Goal: Check status: Check status

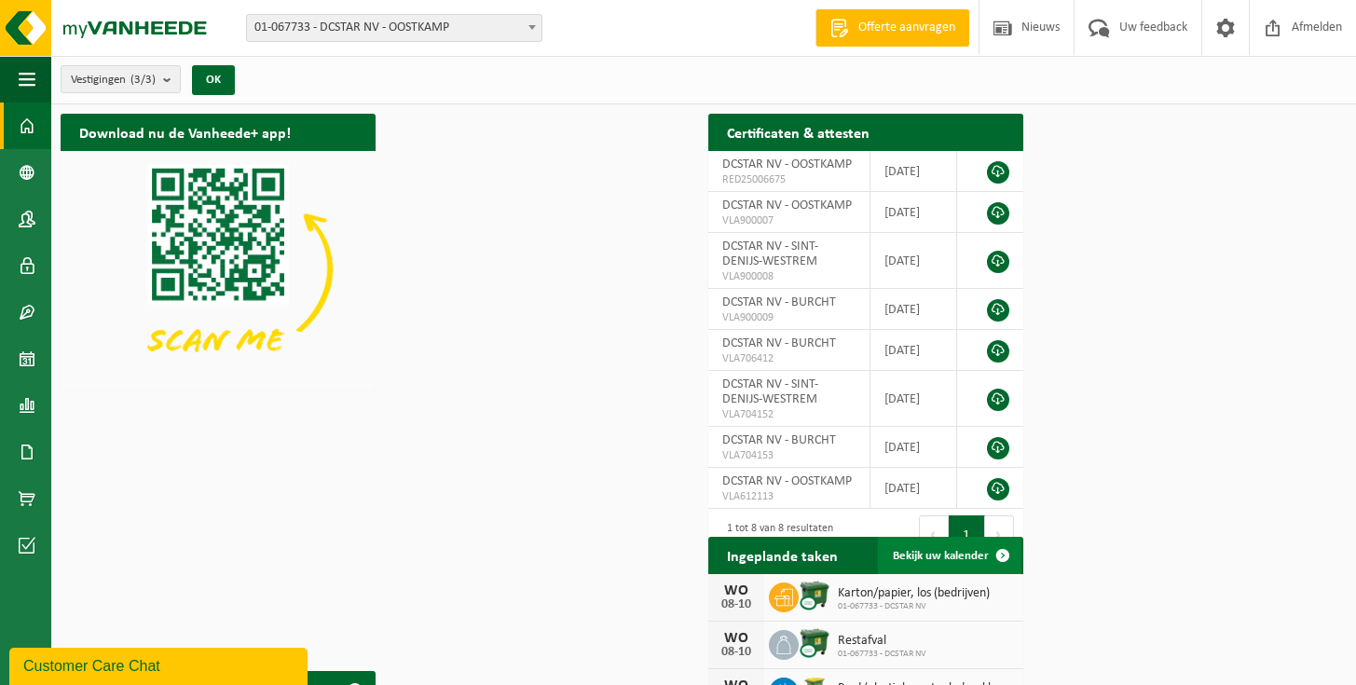
click at [989, 562] on span "Bekijk uw kalender" at bounding box center [941, 556] width 96 height 12
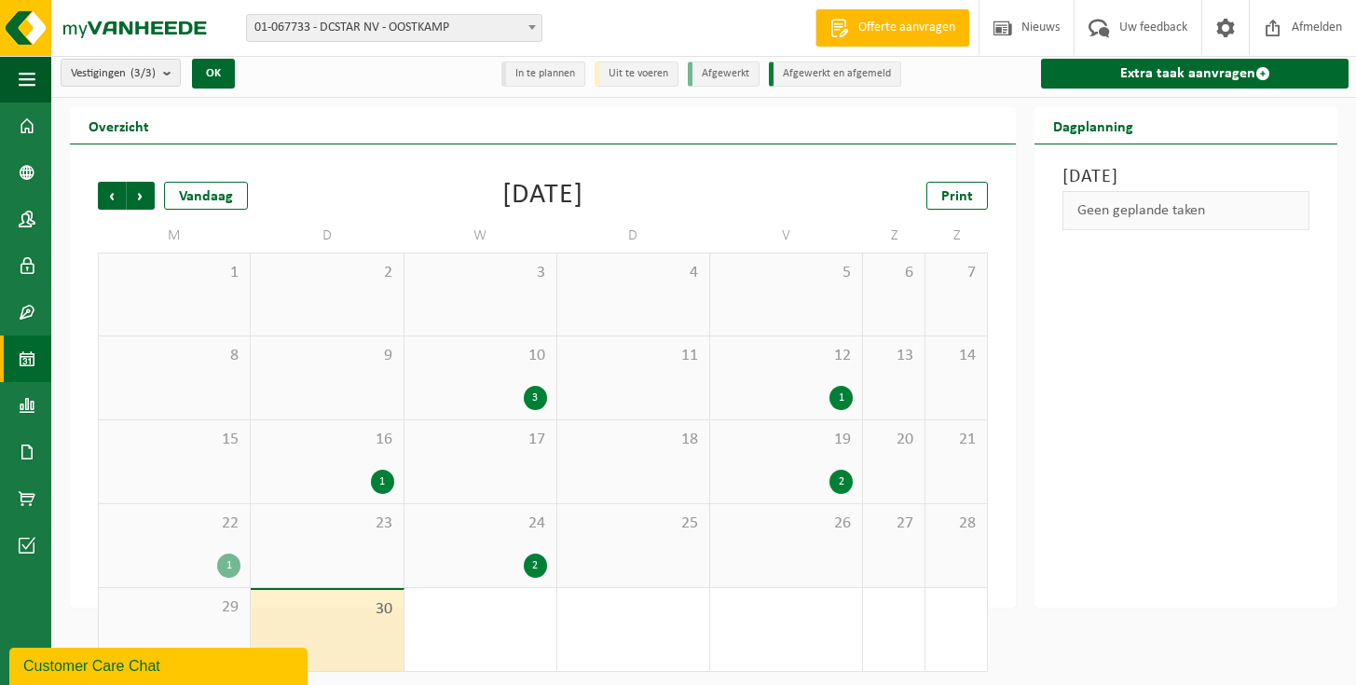
scroll to position [15, 0]
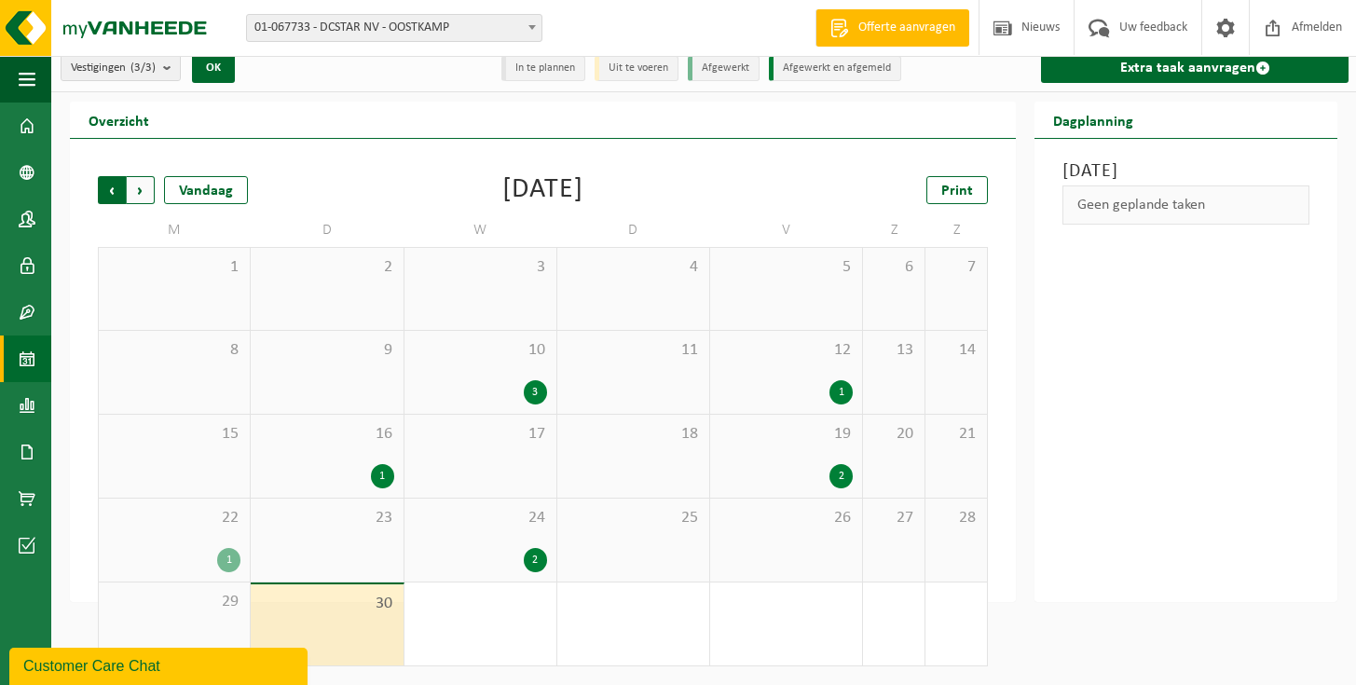
click at [127, 187] on span "Volgende" at bounding box center [141, 190] width 28 height 28
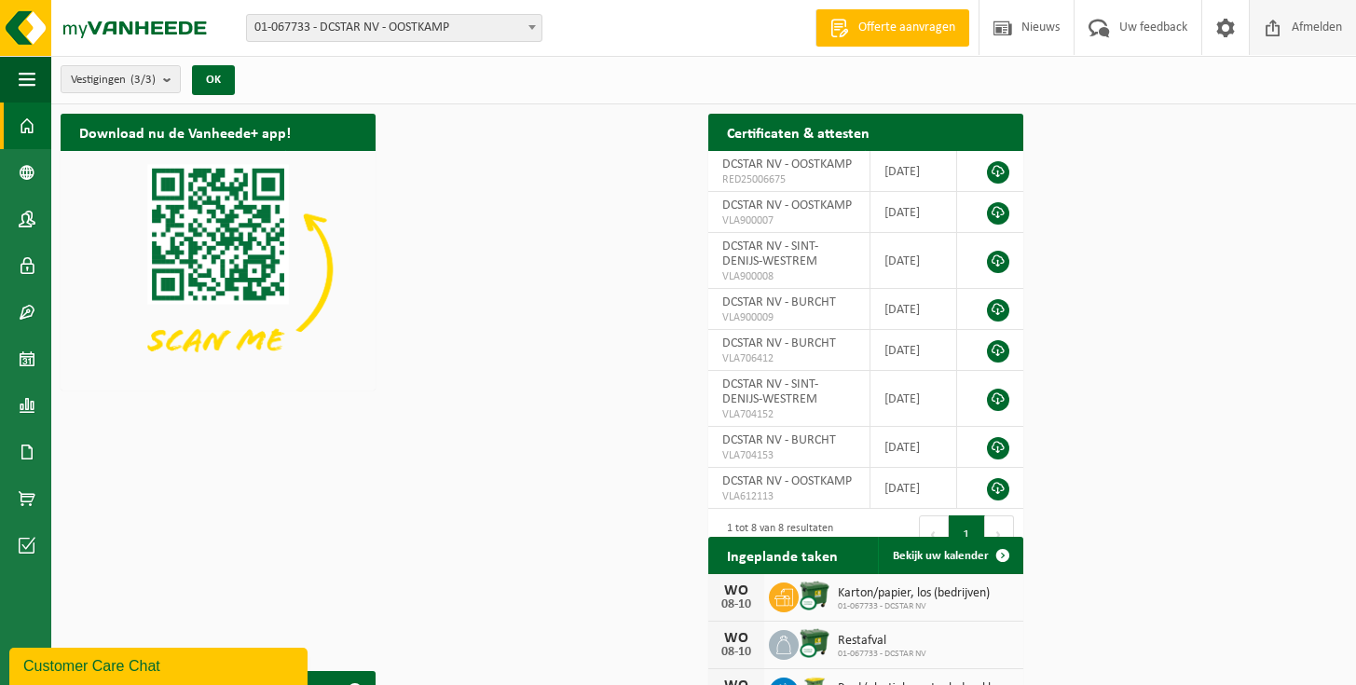
click at [1287, 29] on span at bounding box center [1273, 27] width 28 height 55
